Goal: Information Seeking & Learning: Learn about a topic

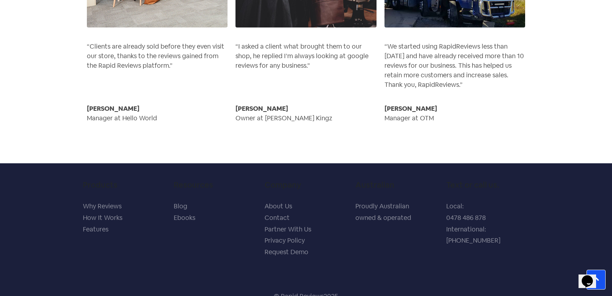
scroll to position [3335, 0]
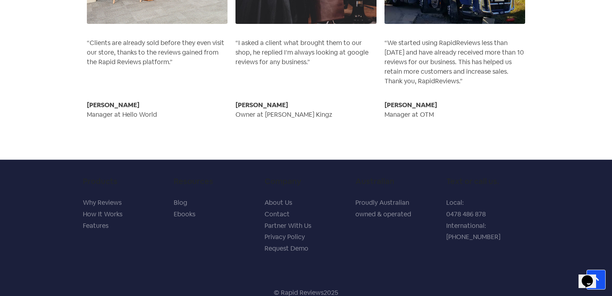
click at [268, 198] on link "About Us" at bounding box center [277, 202] width 27 height 8
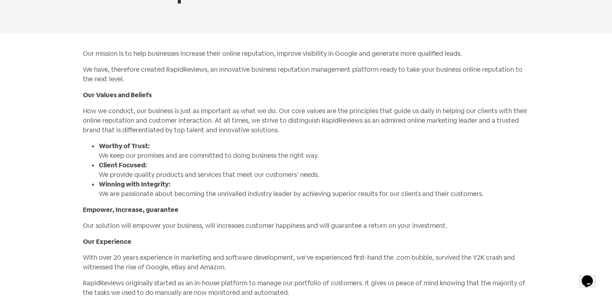
scroll to position [89, 0]
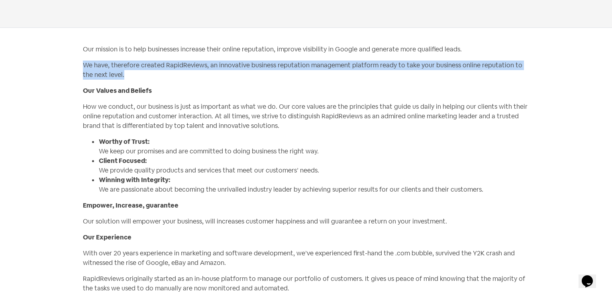
drag, startPoint x: 78, startPoint y: 61, endPoint x: 129, endPoint y: 76, distance: 53.4
click at [129, 76] on section "Our mission is to help businesses increase their online reputation, improve vis…" at bounding box center [306, 205] width 612 height 355
click at [245, 66] on p "We have, therefore created RapidReviews, an innovative business reputation mana…" at bounding box center [306, 70] width 446 height 19
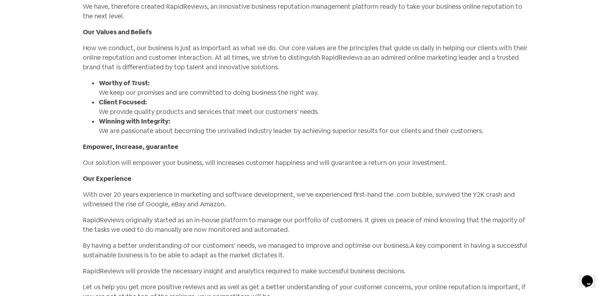
scroll to position [148, 0]
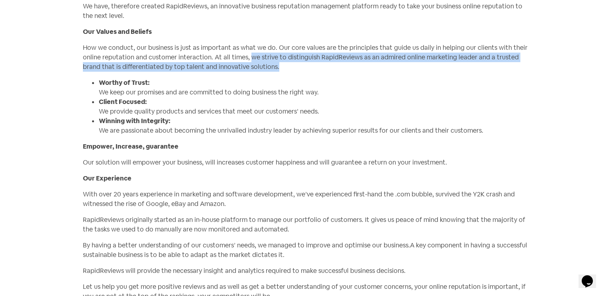
drag, startPoint x: 247, startPoint y: 56, endPoint x: 379, endPoint y: 65, distance: 132.5
click at [379, 65] on p "How we conduct, our business is just as important as what we do. Our core value…" at bounding box center [306, 57] width 446 height 29
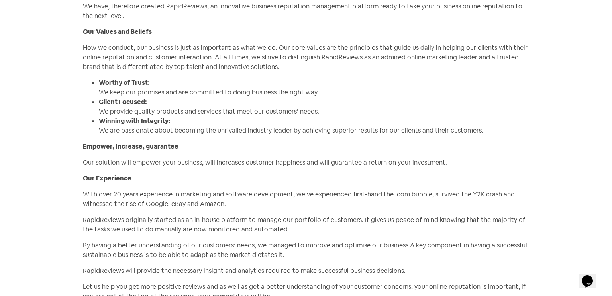
click at [179, 112] on li "Client Focused: We provide quality products and services that meet our customer…" at bounding box center [314, 106] width 430 height 19
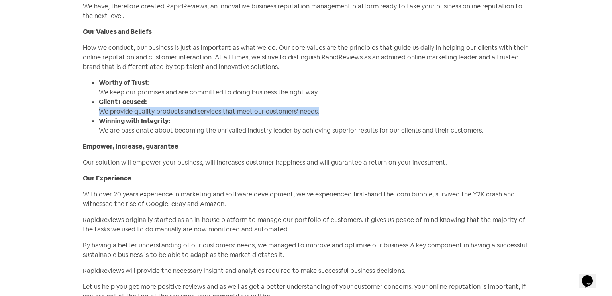
click at [179, 112] on li "Client Focused: We provide quality products and services that meet our customer…" at bounding box center [314, 106] width 430 height 19
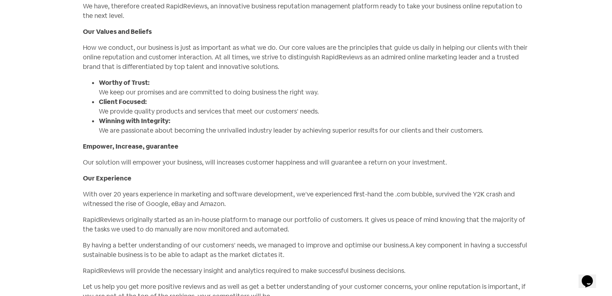
click at [170, 129] on li "Winning with Integrity: We are passionate about becoming the unrivalled industr…" at bounding box center [314, 125] width 430 height 19
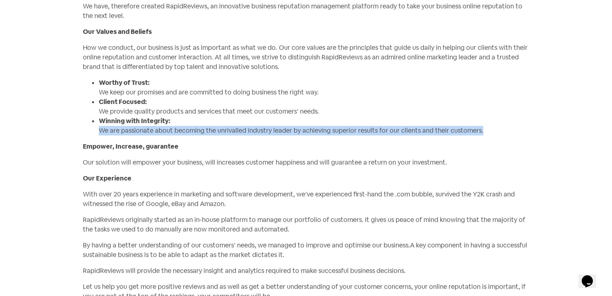
click at [170, 129] on li "Winning with Integrity: We are passionate about becoming the unrivalled industr…" at bounding box center [314, 125] width 430 height 19
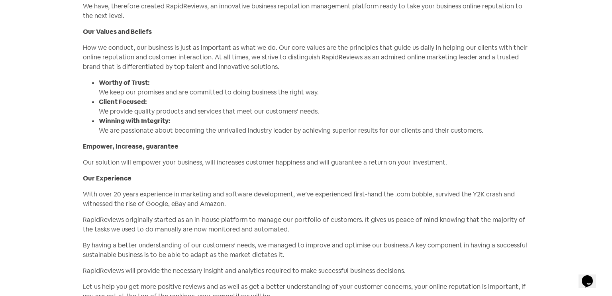
click at [149, 96] on li "Worthy of Trust: We keep our promises and are committed to doing business the r…" at bounding box center [314, 87] width 430 height 19
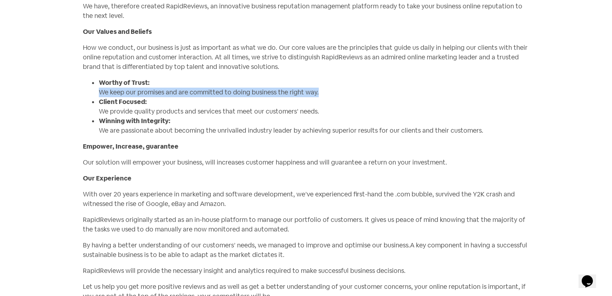
click at [149, 96] on li "Worthy of Trust: We keep our promises and are committed to doing business the r…" at bounding box center [314, 87] width 430 height 19
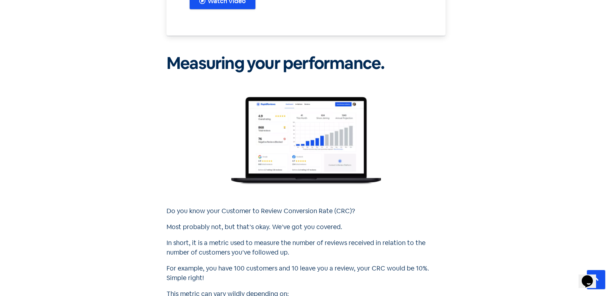
scroll to position [3335, 0]
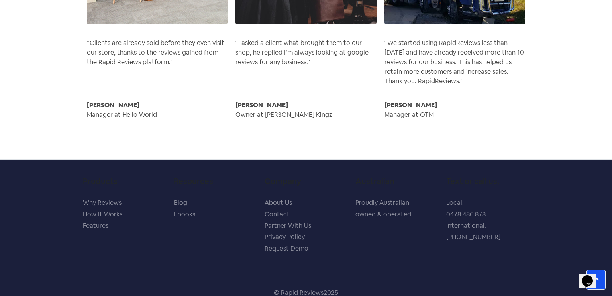
click at [270, 198] on link "About Us" at bounding box center [277, 202] width 27 height 8
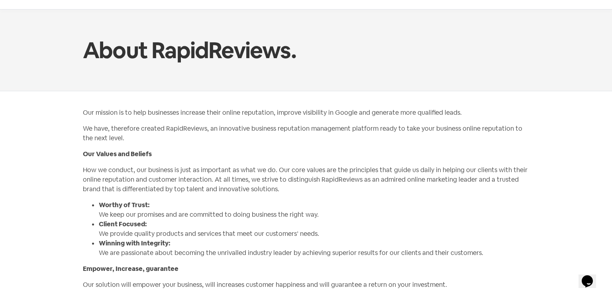
scroll to position [45, 0]
